Goal: Obtain resource: Obtain resource

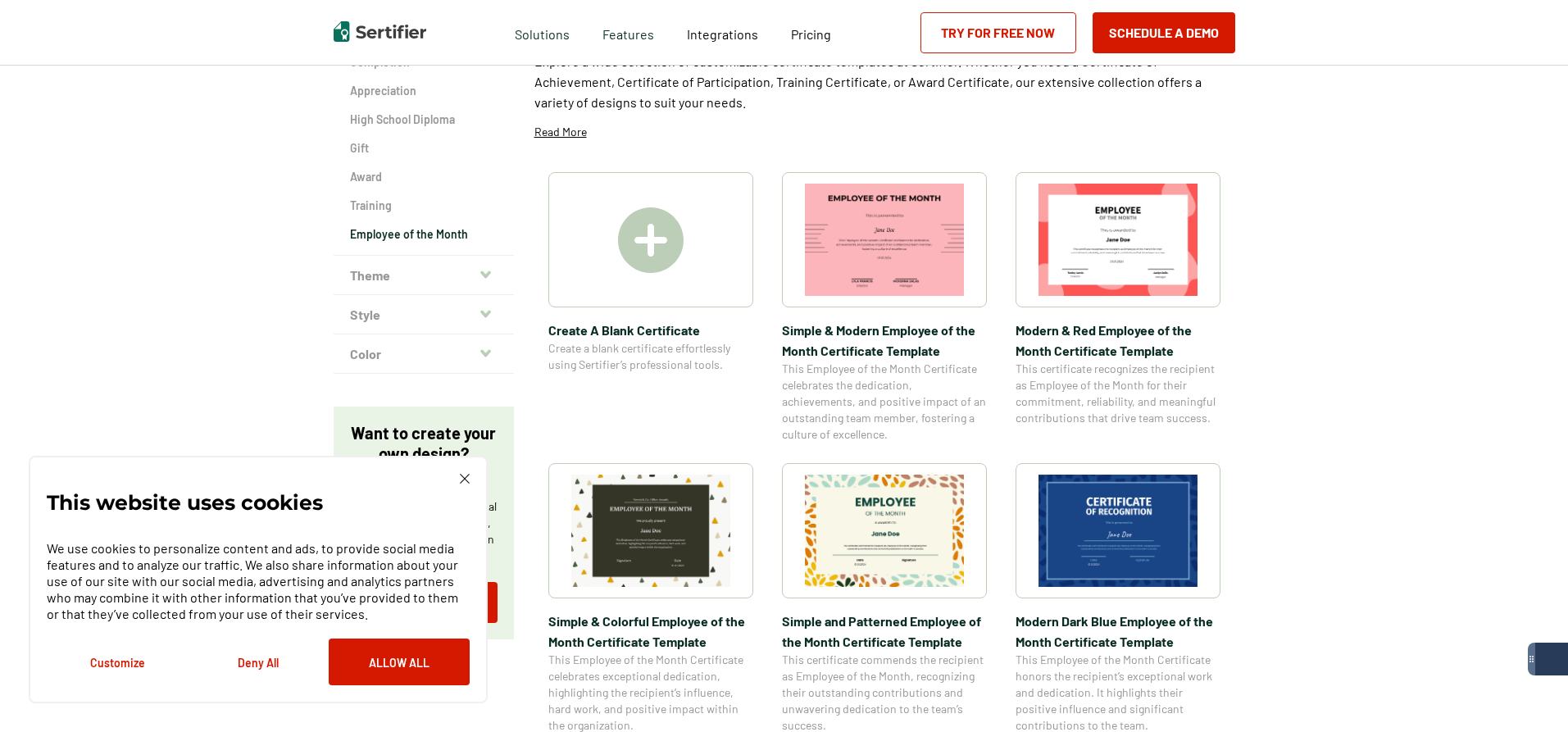
scroll to position [246, 0]
click at [1114, 539] on img at bounding box center [1118, 529] width 159 height 112
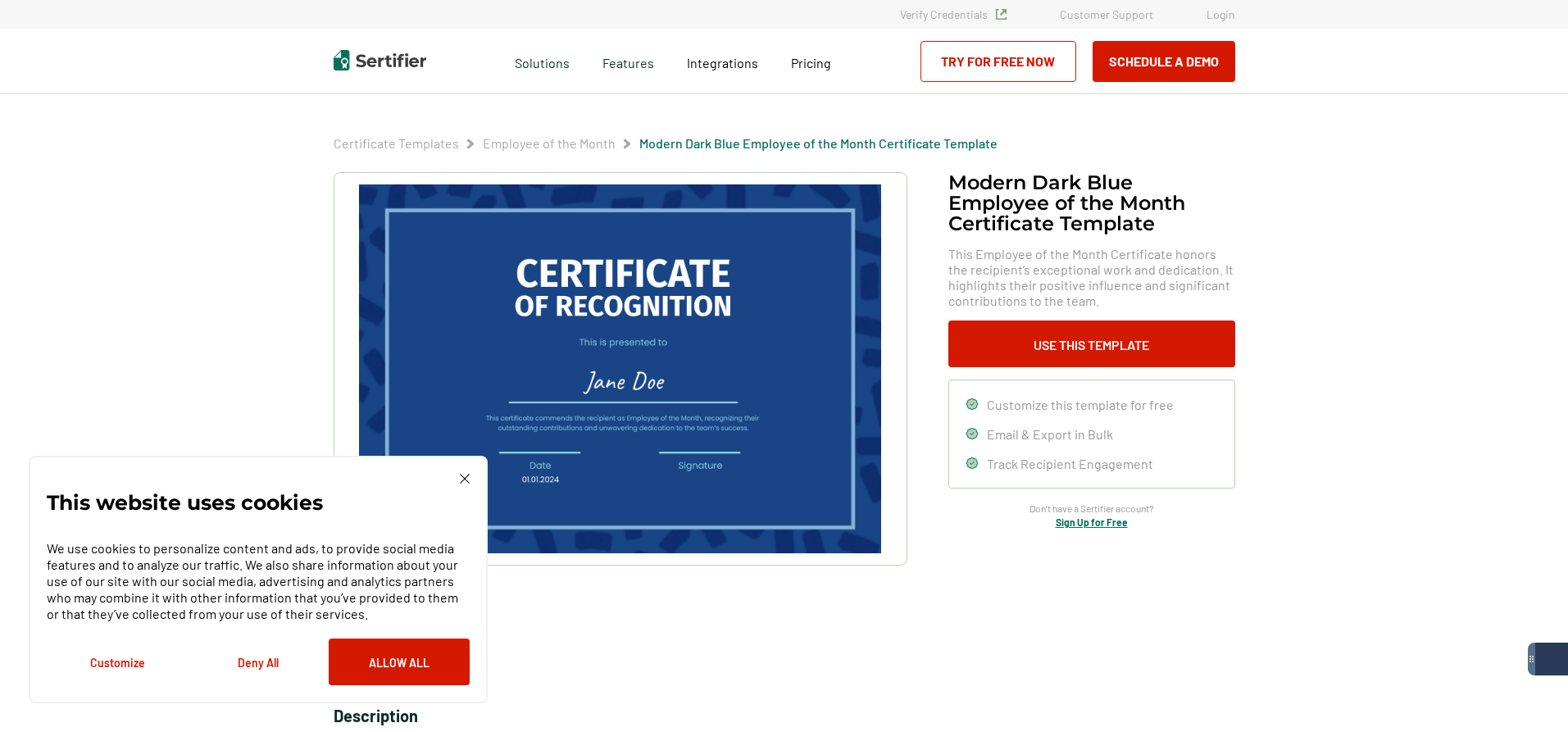
click at [624, 321] on img at bounding box center [620, 368] width 521 height 369
click at [627, 302] on img at bounding box center [620, 368] width 521 height 369
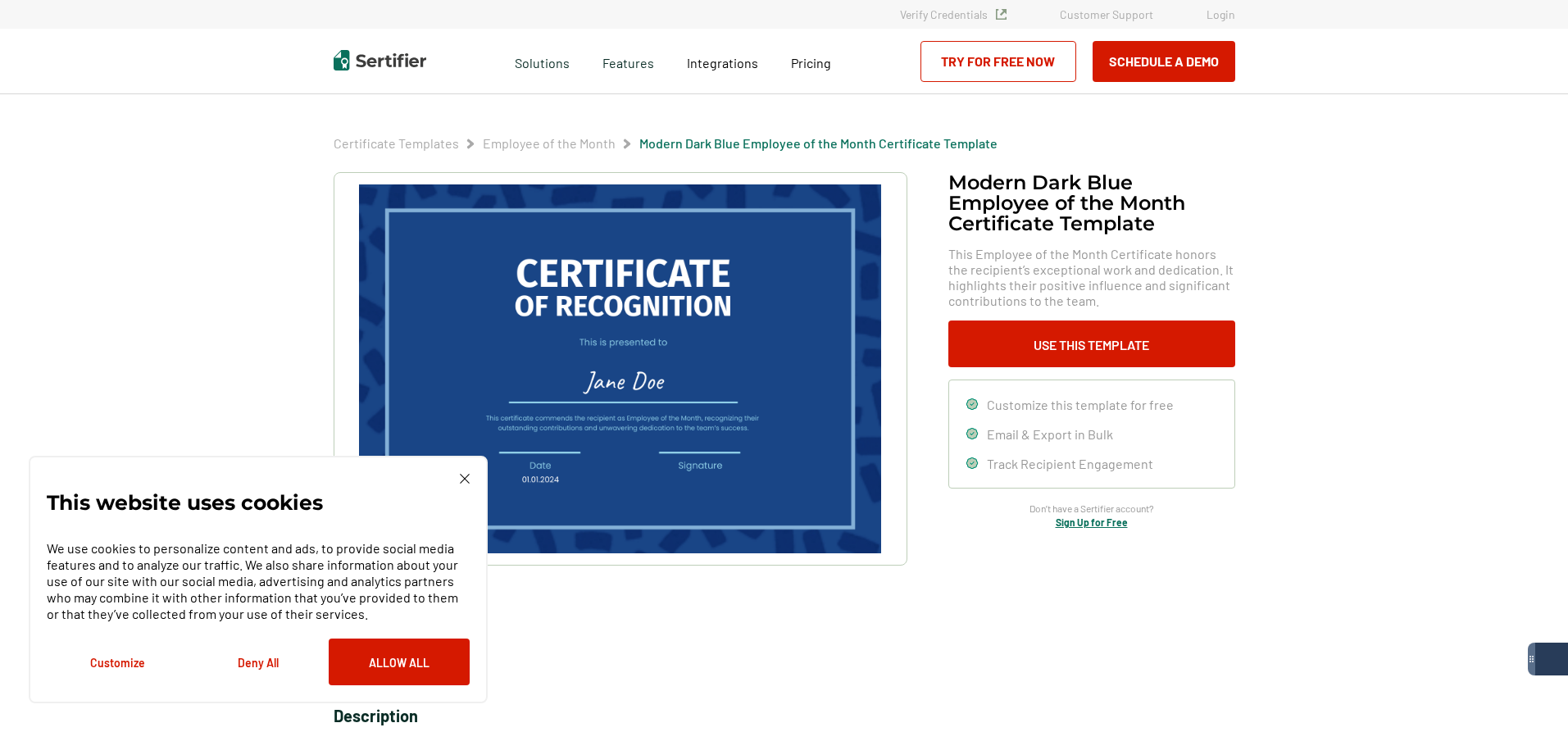
click at [627, 302] on img at bounding box center [620, 368] width 521 height 369
click at [459, 479] on img at bounding box center [464, 479] width 10 height 10
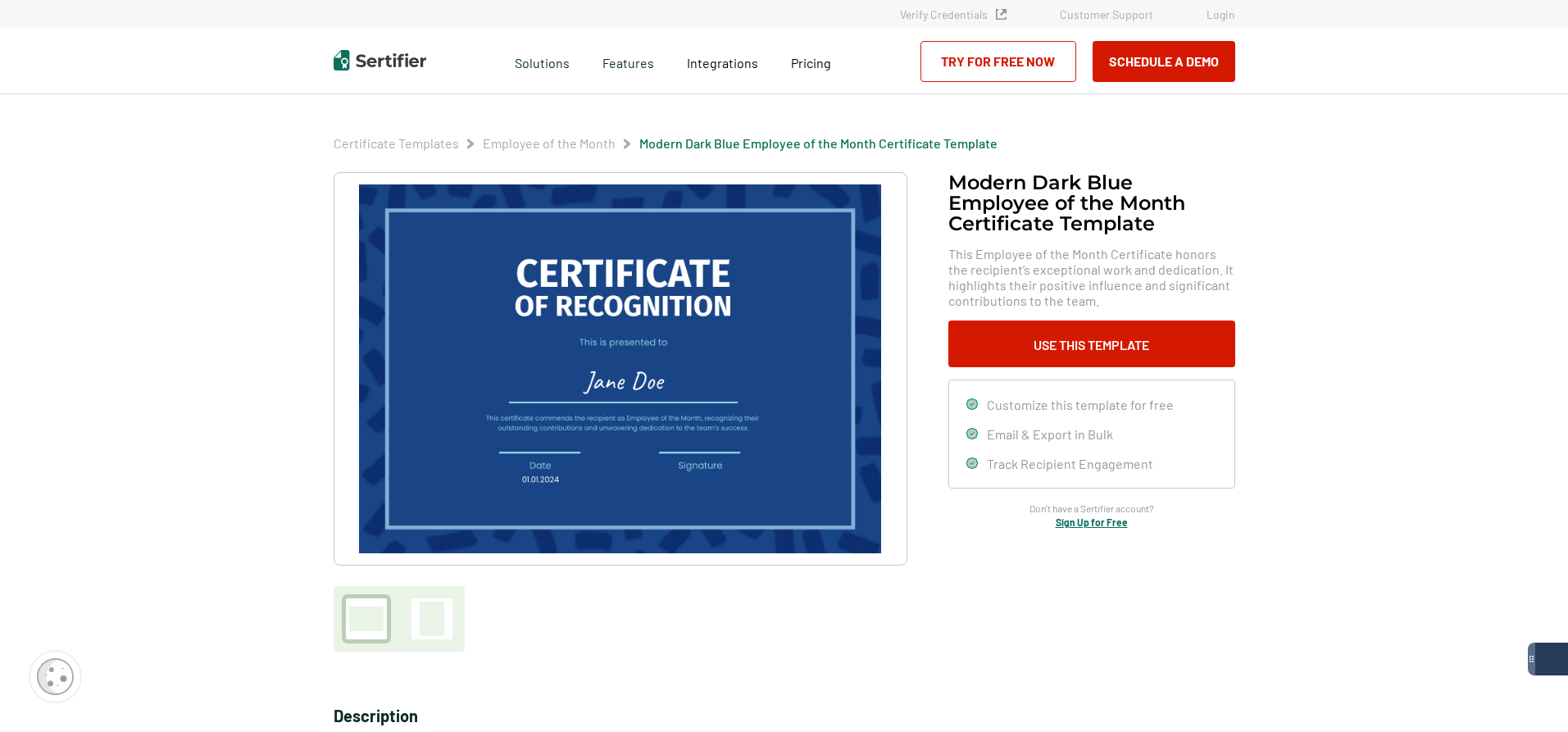
click at [611, 378] on img at bounding box center [620, 368] width 521 height 369
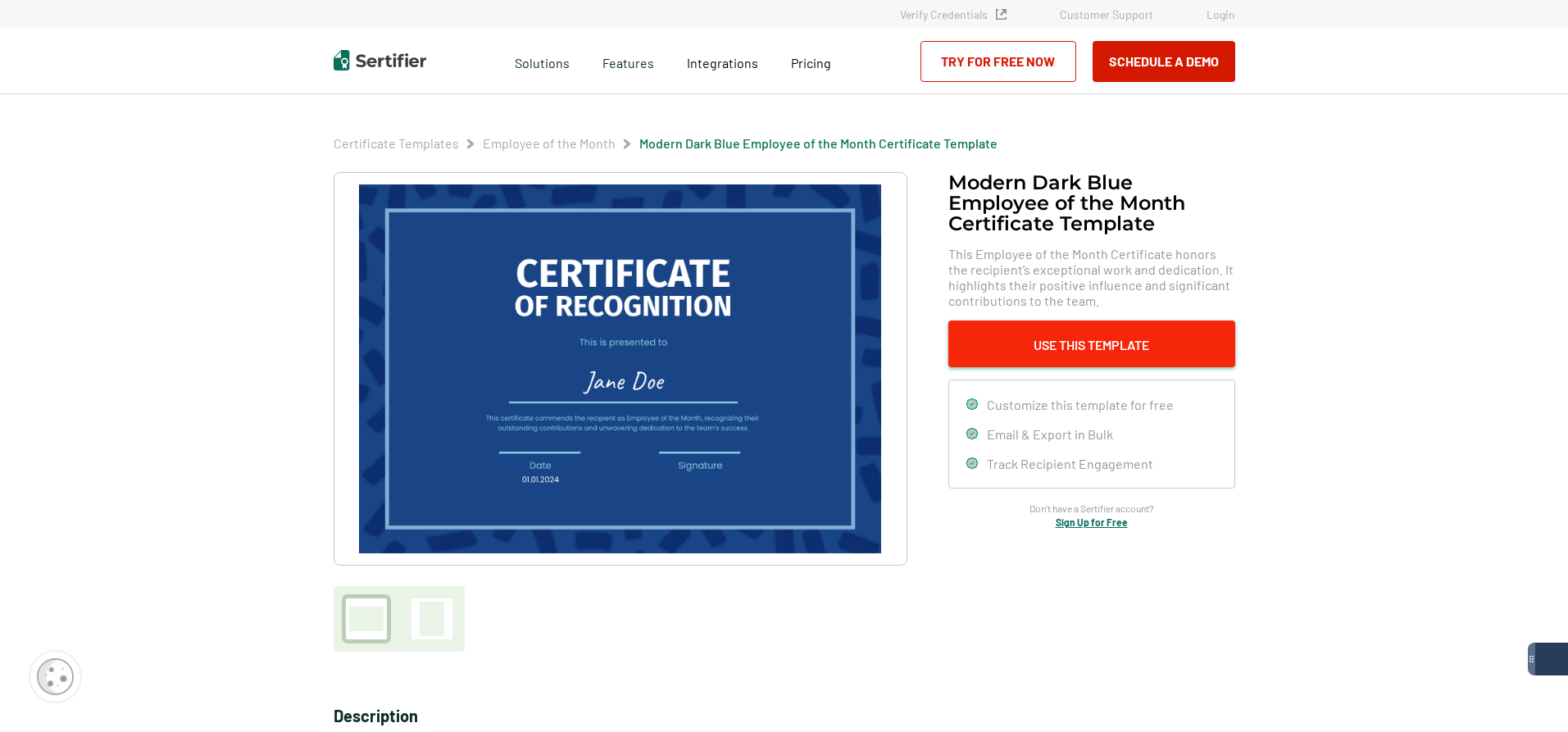
click at [1054, 338] on button "Use This Template" at bounding box center [1092, 343] width 287 height 46
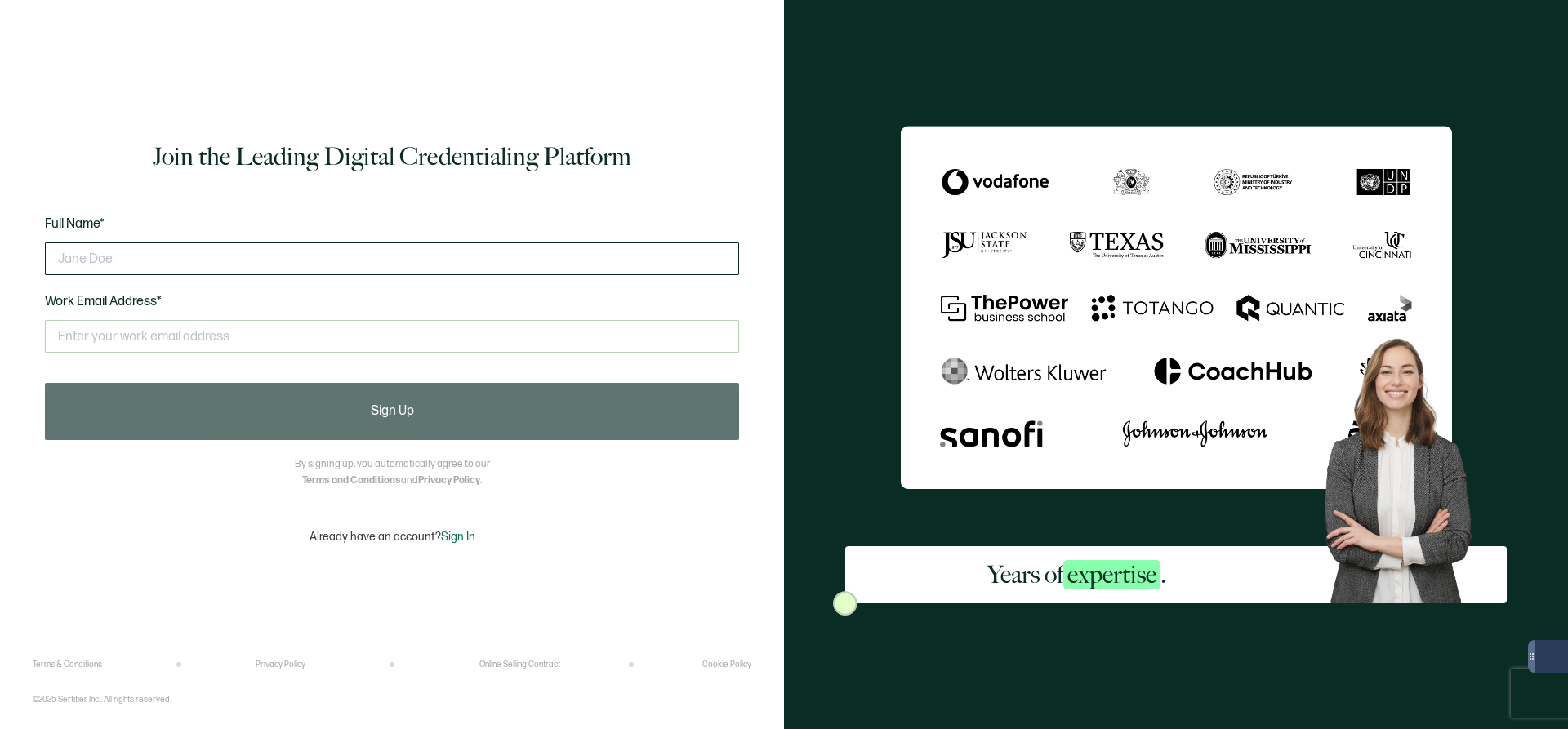
click at [66, 262] on input "text" at bounding box center [392, 258] width 694 height 32
